Goal: Transaction & Acquisition: Download file/media

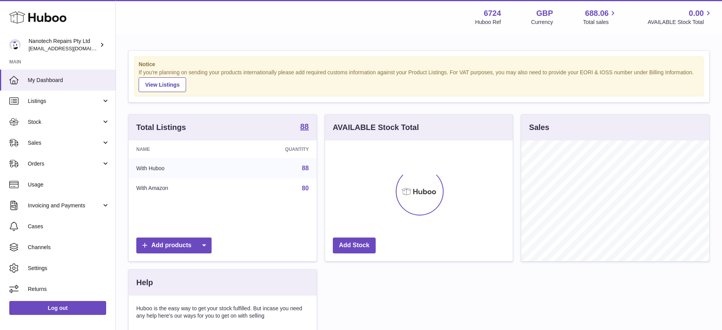
scroll to position [121, 188]
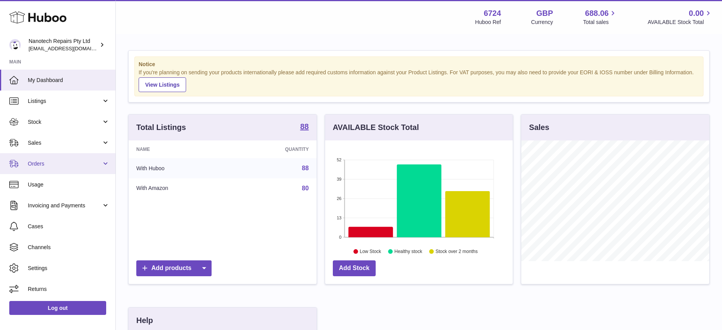
click at [62, 165] on span "Orders" at bounding box center [65, 163] width 74 height 7
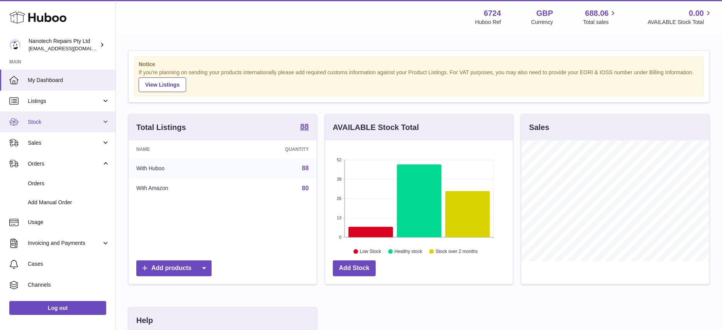
click at [70, 125] on span "Stock" at bounding box center [65, 121] width 74 height 7
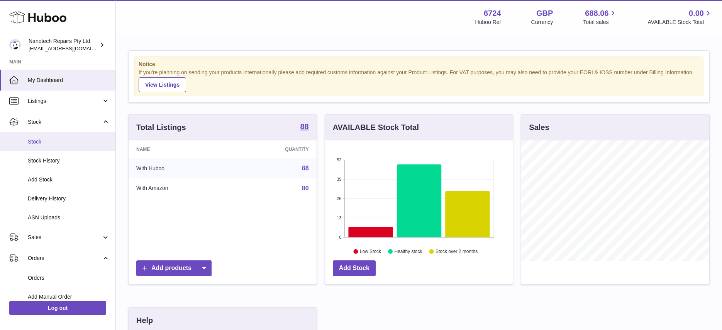
click at [71, 139] on span "Stock" at bounding box center [69, 141] width 82 height 7
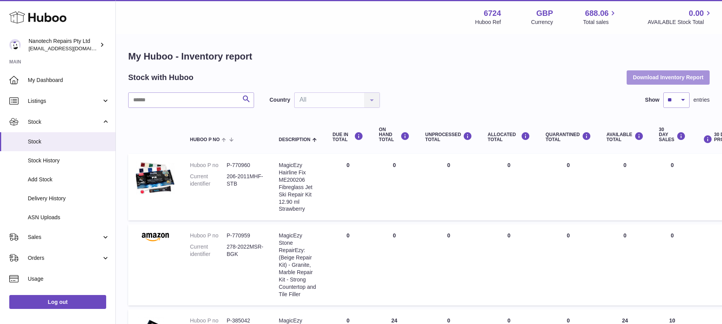
click at [635, 76] on button "Download Inventory Report" at bounding box center [668, 77] width 83 height 14
